Goal: Task Accomplishment & Management: Use online tool/utility

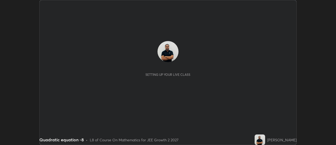
scroll to position [145, 335]
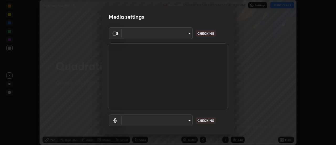
type input "1016c9670ba09e0da1ff6862f255b2c5b4dd1f04ff0e8715a66947f7e461f3c4"
type input "communications"
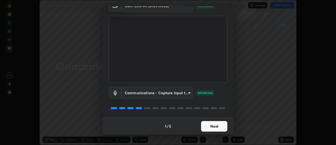
click at [209, 124] on button "Next" at bounding box center [214, 126] width 26 height 10
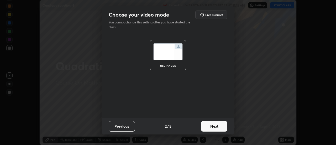
click at [210, 126] on button "Next" at bounding box center [214, 126] width 26 height 10
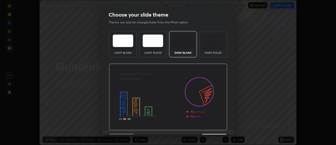
scroll to position [13, 0]
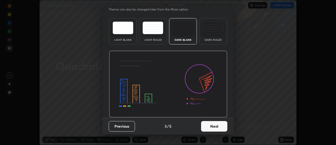
click at [208, 127] on button "Next" at bounding box center [214, 126] width 26 height 10
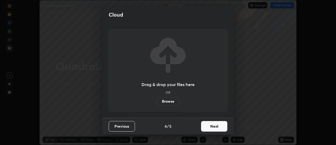
scroll to position [0, 0]
click at [211, 126] on button "Next" at bounding box center [214, 126] width 26 height 10
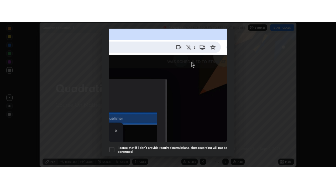
scroll to position [135, 0]
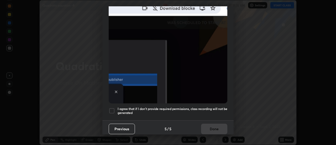
click at [113, 109] on div at bounding box center [112, 110] width 6 height 6
click at [206, 126] on button "Done" at bounding box center [214, 128] width 26 height 10
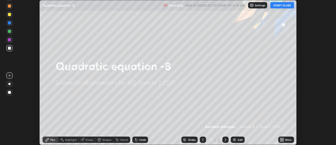
click at [233, 140] on img at bounding box center [234, 139] width 4 height 4
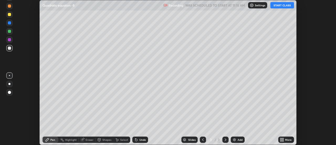
click at [278, 4] on button "START CLASS" at bounding box center [282, 5] width 24 height 6
click at [283, 140] on icon at bounding box center [282, 140] width 1 height 1
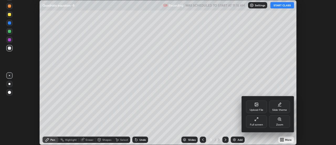
click at [261, 123] on div "Full screen" at bounding box center [256, 124] width 13 height 3
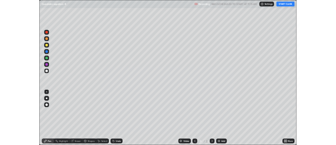
scroll to position [189, 336]
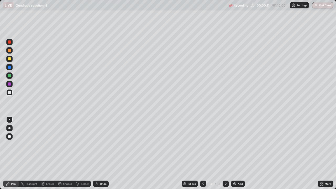
click at [9, 51] on div at bounding box center [9, 50] width 3 height 3
click at [100, 144] on div "Undo" at bounding box center [103, 183] width 7 height 3
click at [103, 144] on div "Undo" at bounding box center [103, 183] width 7 height 3
click at [100, 144] on div "Undo" at bounding box center [103, 183] width 7 height 3
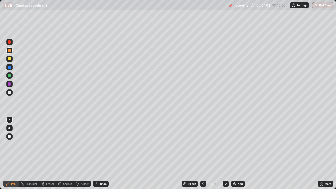
click at [10, 93] on div at bounding box center [9, 92] width 3 height 3
click at [10, 60] on div at bounding box center [9, 58] width 3 height 3
click at [9, 84] on div at bounding box center [9, 83] width 3 height 3
click at [10, 94] on div at bounding box center [9, 92] width 3 height 3
click at [10, 68] on div at bounding box center [9, 67] width 3 height 3
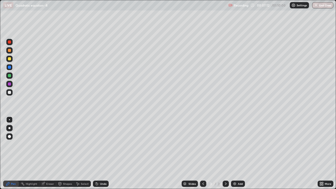
click at [51, 144] on div "Eraser" at bounding box center [50, 183] width 8 height 3
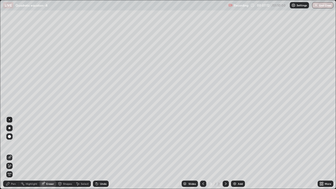
click at [10, 144] on icon at bounding box center [9, 166] width 4 height 4
click at [8, 144] on icon at bounding box center [7, 183] width 3 height 3
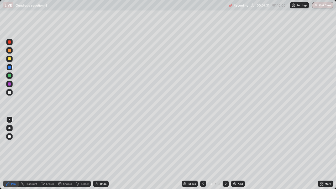
click at [10, 59] on div at bounding box center [9, 58] width 3 height 3
click at [8, 84] on div at bounding box center [9, 83] width 3 height 3
click at [234, 144] on img at bounding box center [234, 183] width 4 height 4
click at [10, 60] on div at bounding box center [9, 58] width 3 height 3
click at [9, 67] on div at bounding box center [9, 67] width 3 height 3
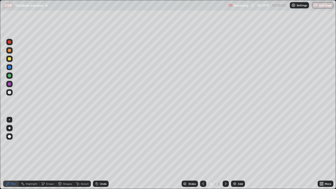
click at [9, 92] on div at bounding box center [9, 92] width 3 height 3
click at [9, 76] on div at bounding box center [9, 75] width 3 height 3
click at [9, 92] on div at bounding box center [9, 92] width 3 height 3
click at [8, 84] on div at bounding box center [9, 83] width 3 height 3
click at [10, 77] on div at bounding box center [9, 75] width 6 height 6
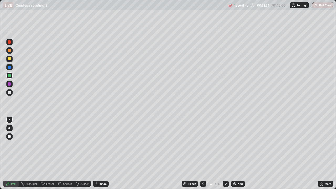
click at [9, 92] on div at bounding box center [9, 92] width 3 height 3
click at [100, 144] on div "Undo" at bounding box center [103, 183] width 7 height 3
click at [9, 83] on div at bounding box center [9, 83] width 3 height 3
click at [11, 92] on div at bounding box center [9, 92] width 6 height 6
click at [7, 59] on div at bounding box center [9, 59] width 6 height 6
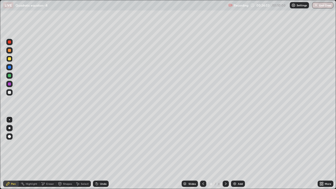
click at [10, 76] on div at bounding box center [9, 75] width 3 height 3
click at [234, 144] on img at bounding box center [234, 183] width 4 height 4
click at [101, 144] on div "Undo" at bounding box center [103, 183] width 7 height 3
click at [9, 59] on div at bounding box center [9, 58] width 3 height 3
click at [10, 84] on div at bounding box center [9, 83] width 3 height 3
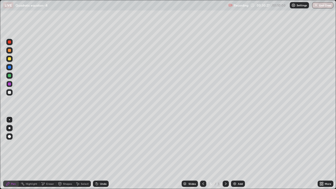
click at [10, 91] on div at bounding box center [9, 92] width 3 height 3
click at [235, 144] on img at bounding box center [234, 183] width 4 height 4
click at [9, 60] on div at bounding box center [9, 58] width 3 height 3
click at [10, 68] on div at bounding box center [9, 67] width 3 height 3
click at [8, 76] on div at bounding box center [9, 75] width 3 height 3
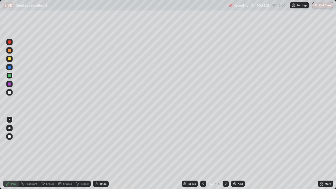
click at [9, 59] on div at bounding box center [9, 58] width 3 height 3
click at [9, 93] on div at bounding box center [9, 92] width 3 height 3
click at [96, 144] on icon at bounding box center [97, 184] width 2 height 2
click at [9, 84] on div at bounding box center [9, 83] width 3 height 3
click at [9, 51] on div at bounding box center [9, 50] width 3 height 3
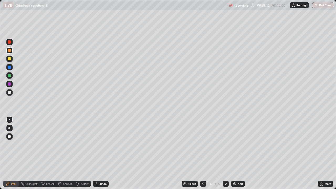
click at [10, 50] on div at bounding box center [9, 50] width 3 height 3
click at [101, 144] on div "Undo" at bounding box center [103, 183] width 7 height 3
click at [9, 93] on div at bounding box center [9, 92] width 3 height 3
click at [100, 144] on div "Undo" at bounding box center [103, 183] width 7 height 3
click at [10, 83] on div at bounding box center [9, 83] width 3 height 3
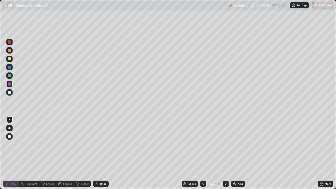
click at [83, 144] on div "Select" at bounding box center [85, 183] width 8 height 3
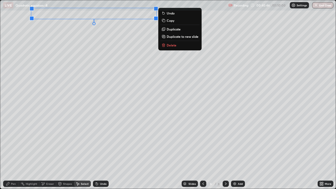
click at [109, 32] on div "0 ° Undo Copy Duplicate Duplicate to new slide Delete" at bounding box center [167, 94] width 335 height 188
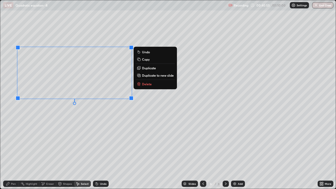
click at [102, 144] on div "Undo" at bounding box center [103, 183] width 7 height 3
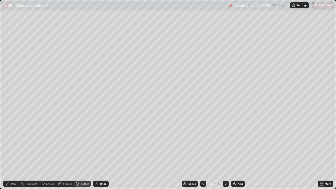
click at [26, 23] on div "0 ° Undo Copy Duplicate Duplicate to new slide Delete" at bounding box center [167, 94] width 335 height 188
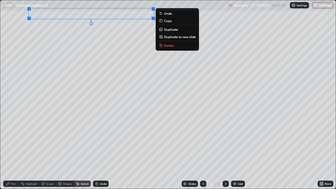
click at [47, 55] on div "0 ° Undo Copy Duplicate Duplicate to new slide Delete" at bounding box center [167, 94] width 335 height 188
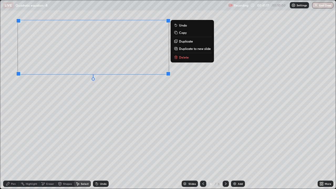
click at [12, 144] on div "Pen" at bounding box center [11, 183] width 16 height 6
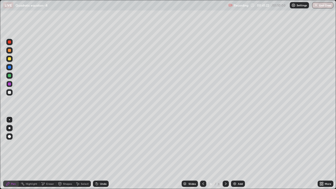
click at [47, 144] on div "Eraser" at bounding box center [50, 183] width 8 height 3
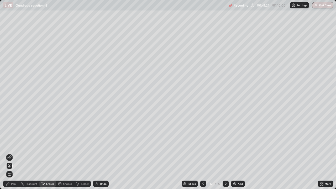
click at [14, 144] on div "Pen" at bounding box center [13, 183] width 5 height 3
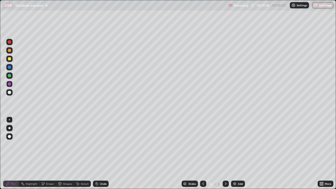
click at [82, 144] on div "Select" at bounding box center [85, 183] width 8 height 3
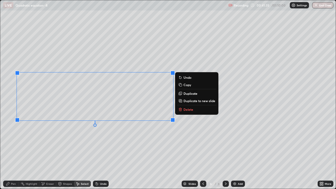
click at [61, 129] on div "0 ° Undo Copy Duplicate Duplicate to new slide Delete" at bounding box center [167, 94] width 335 height 188
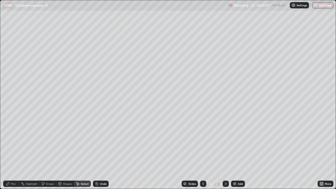
click at [12, 144] on div "Pen" at bounding box center [13, 183] width 5 height 3
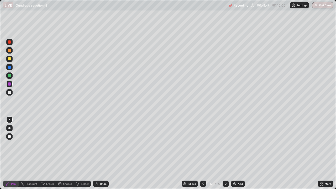
click at [10, 49] on div at bounding box center [9, 50] width 3 height 3
click at [8, 92] on div at bounding box center [9, 92] width 3 height 3
click at [9, 67] on div at bounding box center [9, 67] width 3 height 3
click at [98, 144] on div "Undo" at bounding box center [100, 183] width 18 height 10
click at [99, 144] on div "Undo" at bounding box center [101, 183] width 16 height 6
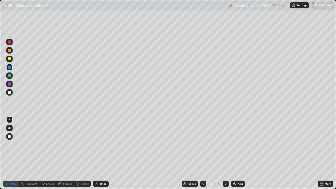
click at [100, 144] on div "Undo" at bounding box center [103, 183] width 7 height 3
click at [235, 144] on img at bounding box center [234, 183] width 4 height 4
click at [11, 60] on div at bounding box center [9, 58] width 3 height 3
click at [202, 144] on icon at bounding box center [203, 183] width 4 height 4
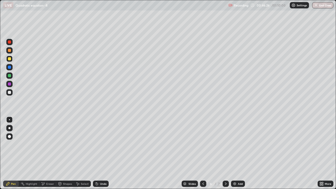
click at [202, 144] on icon at bounding box center [203, 183] width 2 height 3
click at [225, 144] on icon at bounding box center [225, 183] width 4 height 4
click at [224, 144] on icon at bounding box center [225, 183] width 4 height 4
click at [203, 144] on icon at bounding box center [203, 183] width 4 height 4
click at [202, 144] on icon at bounding box center [203, 183] width 4 height 4
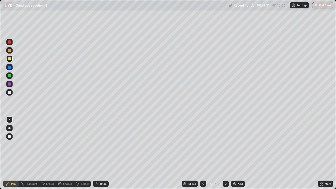
click at [225, 144] on icon at bounding box center [226, 183] width 2 height 3
click at [224, 144] on icon at bounding box center [225, 183] width 4 height 4
click at [9, 93] on div at bounding box center [9, 92] width 3 height 3
click at [9, 84] on div at bounding box center [9, 83] width 3 height 3
click at [10, 93] on div at bounding box center [9, 92] width 3 height 3
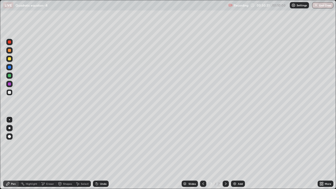
click at [103, 144] on div "Undo" at bounding box center [103, 183] width 7 height 3
click at [104, 144] on div "Undo" at bounding box center [103, 183] width 7 height 3
click at [9, 84] on div at bounding box center [9, 83] width 3 height 3
click at [102, 144] on div "Undo" at bounding box center [103, 183] width 7 height 3
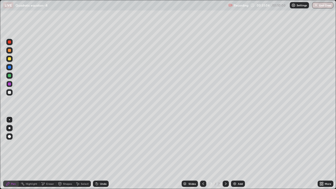
click at [101, 144] on div "Undo" at bounding box center [101, 183] width 16 height 6
click at [10, 75] on div at bounding box center [9, 75] width 3 height 3
click at [9, 67] on div at bounding box center [9, 67] width 3 height 3
click at [10, 42] on div at bounding box center [9, 41] width 3 height 3
click at [234, 144] on img at bounding box center [234, 183] width 4 height 4
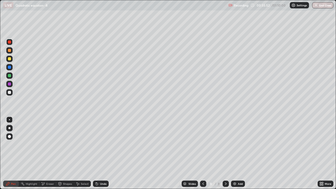
click at [9, 67] on div at bounding box center [9, 67] width 3 height 3
click at [9, 92] on div at bounding box center [9, 92] width 3 height 3
click at [9, 84] on div at bounding box center [9, 83] width 3 height 3
click at [104, 144] on div "Undo" at bounding box center [103, 183] width 7 height 3
click at [10, 75] on div at bounding box center [9, 75] width 3 height 3
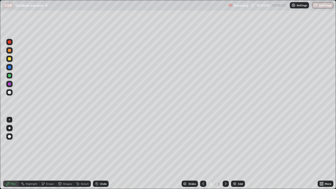
click at [9, 94] on div at bounding box center [9, 92] width 6 height 6
click at [325, 6] on button "End Class" at bounding box center [322, 5] width 21 height 6
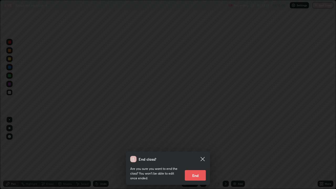
click at [201, 144] on button "End" at bounding box center [195, 175] width 21 height 10
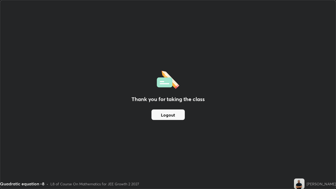
click at [170, 110] on button "Logout" at bounding box center [167, 114] width 33 height 10
click at [174, 115] on button "Logout" at bounding box center [167, 114] width 33 height 10
click at [173, 116] on button "Logout" at bounding box center [167, 114] width 33 height 10
click at [174, 118] on button "Logout" at bounding box center [167, 114] width 33 height 10
click at [174, 117] on button "Logout" at bounding box center [167, 114] width 33 height 10
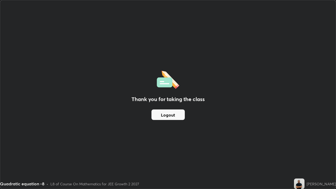
click at [175, 116] on button "Logout" at bounding box center [167, 114] width 33 height 10
click at [178, 116] on button "Logout" at bounding box center [167, 114] width 33 height 10
click at [172, 115] on button "Logout" at bounding box center [167, 114] width 33 height 10
click at [172, 114] on button "Logout" at bounding box center [167, 114] width 33 height 10
click at [175, 115] on button "Logout" at bounding box center [167, 114] width 33 height 10
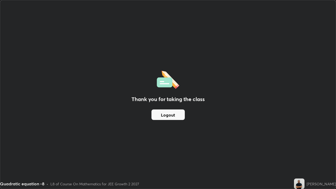
click at [179, 118] on button "Logout" at bounding box center [167, 114] width 33 height 10
click at [184, 119] on button "Logout" at bounding box center [167, 114] width 33 height 10
click at [183, 116] on button "Logout" at bounding box center [167, 114] width 33 height 10
click at [177, 118] on button "Logout" at bounding box center [167, 114] width 33 height 10
click at [171, 116] on button "Logout" at bounding box center [167, 114] width 33 height 10
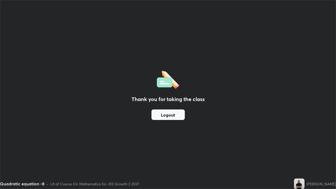
click at [167, 115] on button "Logout" at bounding box center [167, 114] width 33 height 10
click at [166, 117] on button "Logout" at bounding box center [167, 114] width 33 height 10
click at [164, 118] on button "Logout" at bounding box center [167, 114] width 33 height 10
click at [108, 130] on div "Thank you for taking the class Logout" at bounding box center [167, 94] width 335 height 188
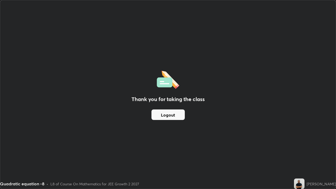
click at [155, 115] on button "Logout" at bounding box center [167, 114] width 33 height 10
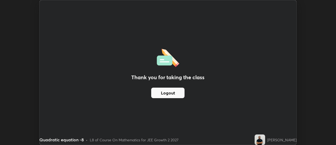
scroll to position [26081, 25890]
